Goal: Navigation & Orientation: Find specific page/section

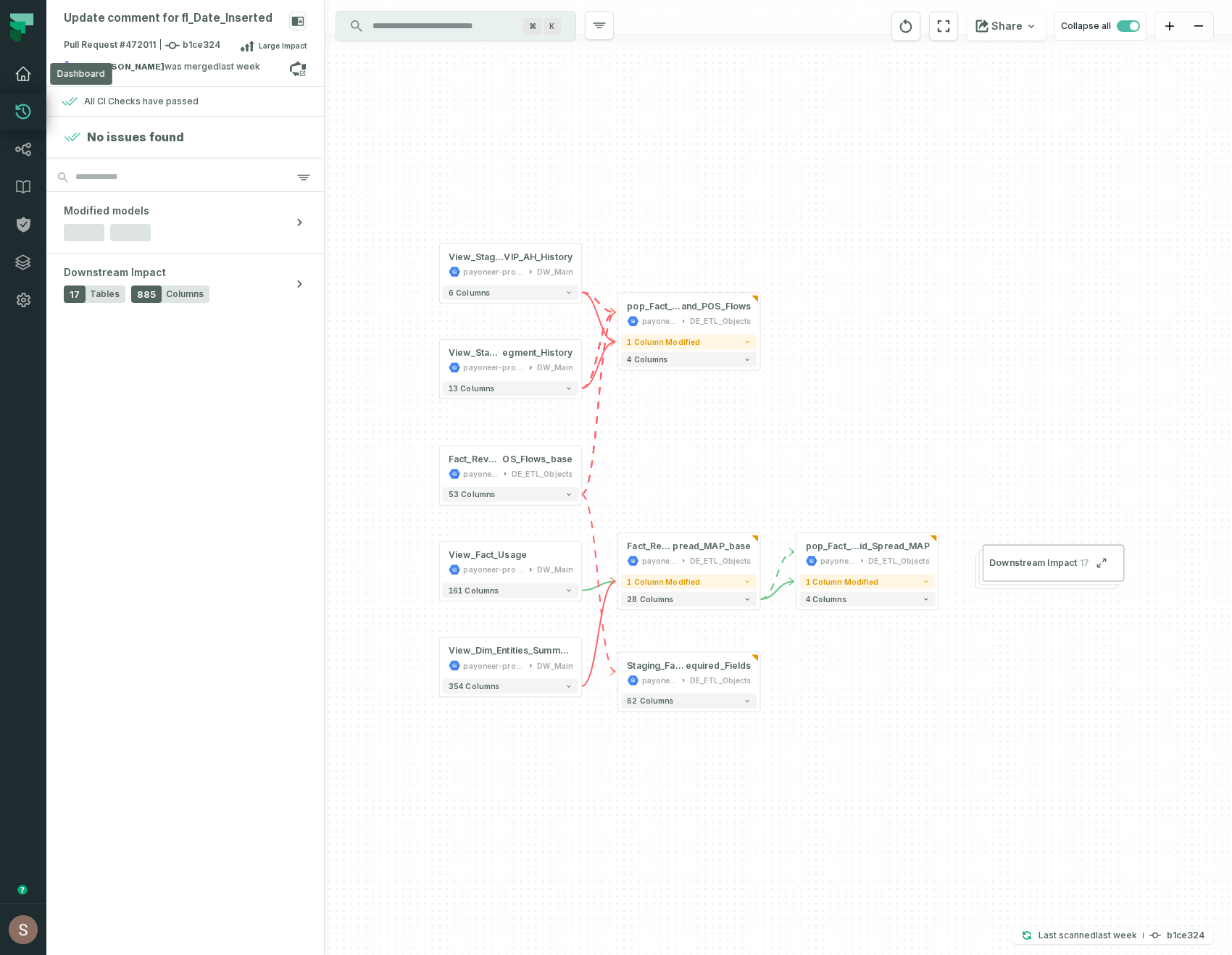
click at [24, 82] on link "Dashboard" at bounding box center [23, 74] width 47 height 37
click at [31, 79] on icon at bounding box center [23, 74] width 18 height 18
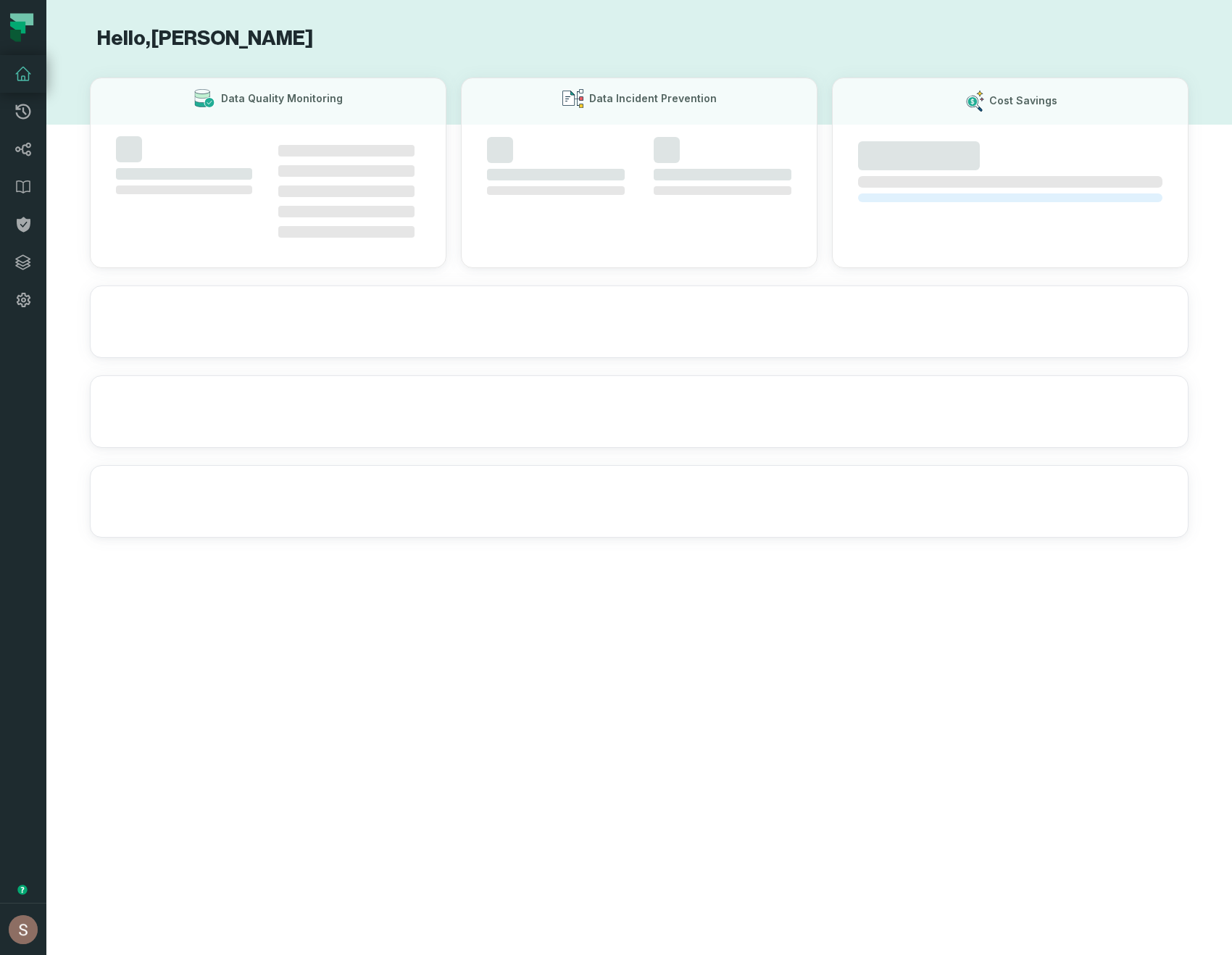
click at [26, 78] on icon at bounding box center [23, 74] width 18 height 18
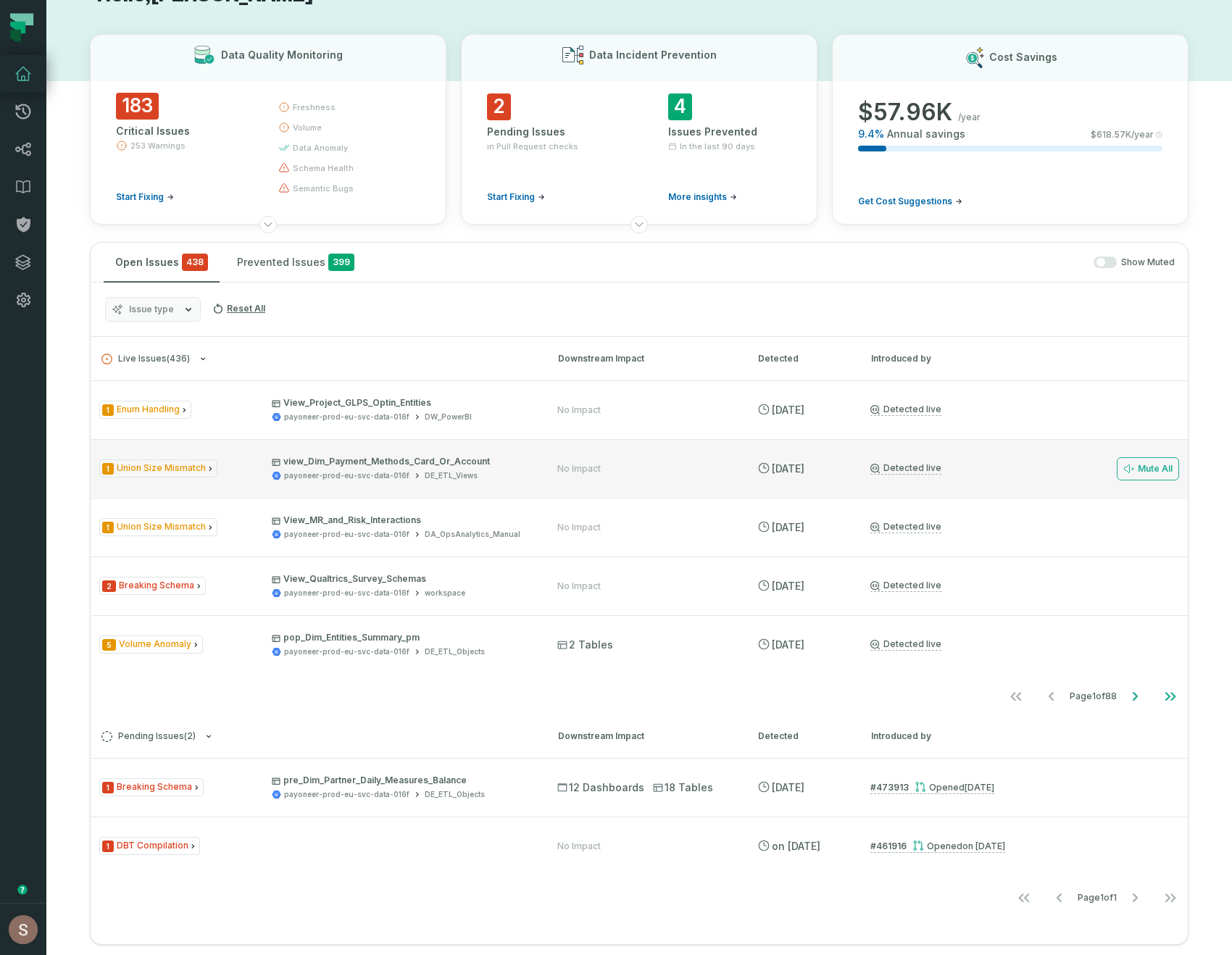
scroll to position [44, 0]
